Goal: Transaction & Acquisition: Subscribe to service/newsletter

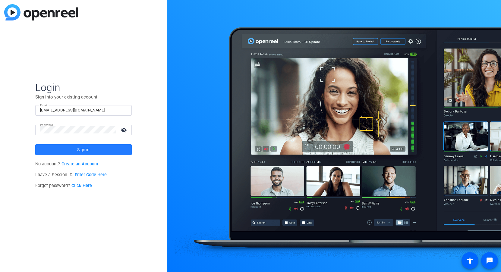
click at [90, 148] on span at bounding box center [83, 150] width 96 height 14
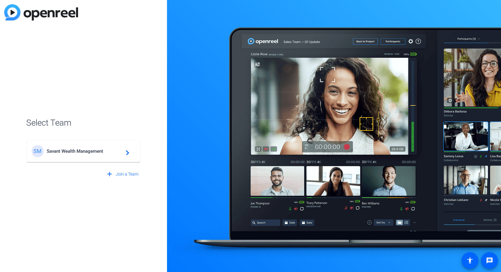
click at [90, 148] on div "[PERSON_NAME] Wealth Management navigate_next" at bounding box center [84, 151] width 104 height 12
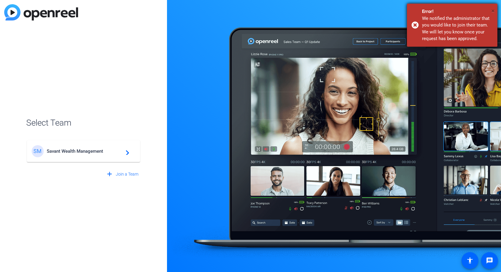
click at [492, 8] on span "×" at bounding box center [492, 10] width 3 height 7
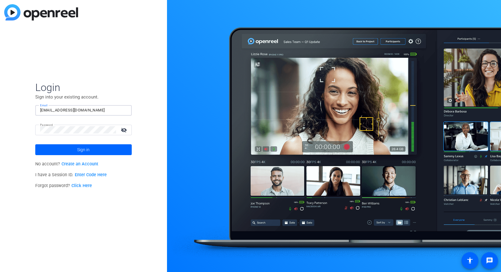
drag, startPoint x: 102, startPoint y: 110, endPoint x: 21, endPoint y: 101, distance: 80.7
click at [21, 101] on div "Login Sign into your existing account. Email [EMAIL_ADDRESS][DOMAIN_NAME] Passw…" at bounding box center [83, 136] width 167 height 272
type input "[EMAIL_ADDRESS][DOMAIN_NAME]"
click at [17, 127] on div "Login Sign into your existing account. Email [EMAIL_ADDRESS][DOMAIN_NAME] Passw…" at bounding box center [83, 136] width 167 height 272
click at [84, 187] on link "Click Here" at bounding box center [81, 185] width 20 height 5
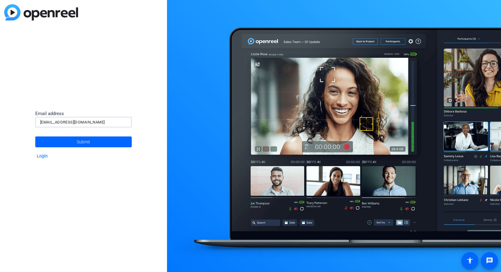
drag, startPoint x: 95, startPoint y: 121, endPoint x: -44, endPoint y: 97, distance: 141.5
click at [0, 97] on html "Accessibility Screen-Reader Guide, Feedback, and Issue Reporting | New window E…" at bounding box center [250, 136] width 501 height 272
type input "[EMAIL_ADDRESS][DOMAIN_NAME]"
click at [92, 141] on span at bounding box center [83, 142] width 96 height 14
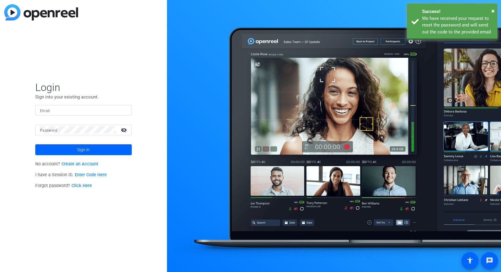
type input "[EMAIL_ADDRESS][DOMAIN_NAME]"
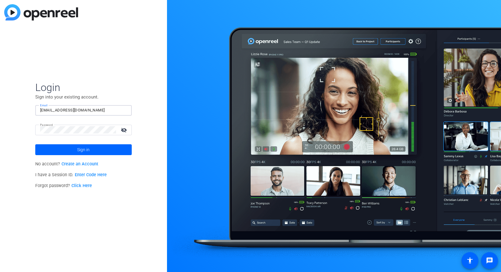
click at [127, 110] on div at bounding box center [127, 110] width 0 height 0
click at [115, 109] on input "[EMAIL_ADDRESS][DOMAIN_NAME]" at bounding box center [83, 110] width 87 height 7
drag, startPoint x: 117, startPoint y: 110, endPoint x: -33, endPoint y: 109, distance: 149.8
click at [0, 109] on html "Accessibility Screen-Reader Guide, Feedback, and Issue Reporting | New window L…" at bounding box center [250, 136] width 501 height 272
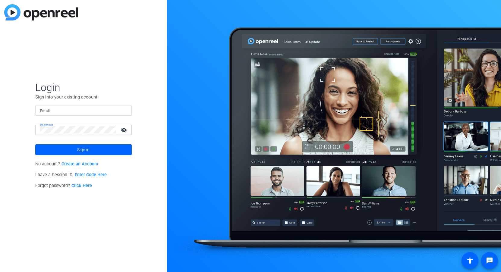
click at [0, 119] on html "Accessibility Screen-Reader Guide, Feedback, and Issue Reporting | New window L…" at bounding box center [250, 136] width 501 height 272
click at [49, 114] on div at bounding box center [83, 110] width 87 height 11
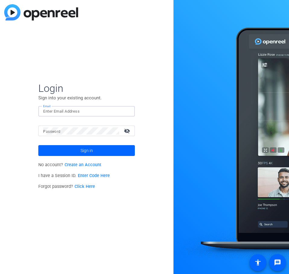
click at [51, 111] on input "Email" at bounding box center [86, 111] width 87 height 7
type input "[EMAIL_ADDRESS][DOMAIN_NAME]"
click at [87, 186] on link "Click Here" at bounding box center [84, 186] width 20 height 5
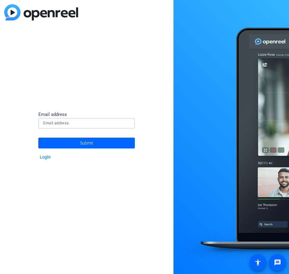
click at [60, 121] on input at bounding box center [86, 123] width 87 height 7
type input "[EMAIL_ADDRESS][DOMAIN_NAME]"
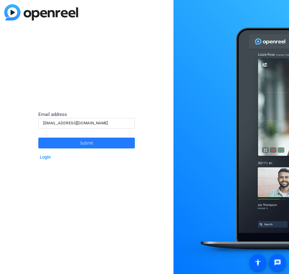
click at [79, 143] on span at bounding box center [86, 143] width 96 height 14
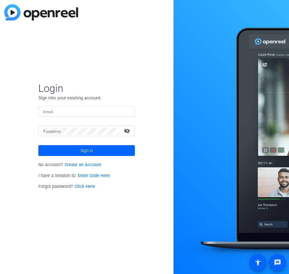
click at [76, 165] on link "Create an Account" at bounding box center [83, 164] width 37 height 5
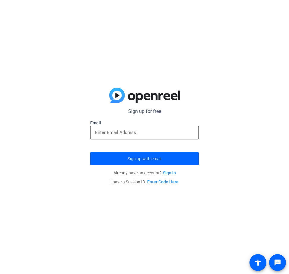
click at [95, 135] on div at bounding box center [144, 133] width 109 height 14
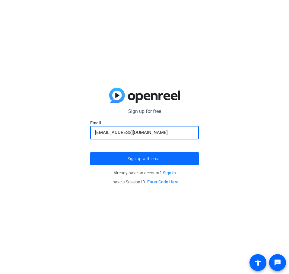
type input "[EMAIL_ADDRESS][DOMAIN_NAME]"
click at [156, 159] on span "Sign up with email" at bounding box center [144, 159] width 34 height 0
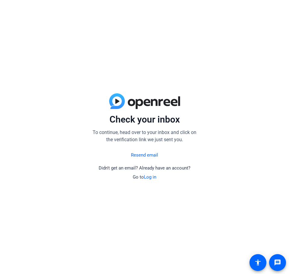
click at [134, 155] on link "Resend email" at bounding box center [144, 155] width 27 height 7
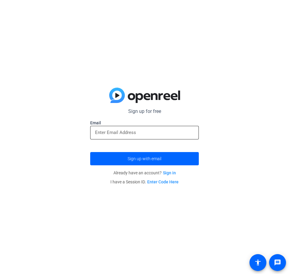
click at [97, 133] on input "email" at bounding box center [144, 132] width 99 height 7
type input "[EMAIL_ADDRESS][DOMAIN_NAME]"
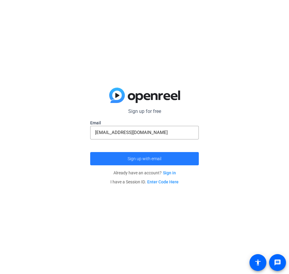
click at [144, 159] on span "Sign up with email" at bounding box center [144, 159] width 34 height 0
